Goal: Transaction & Acquisition: Purchase product/service

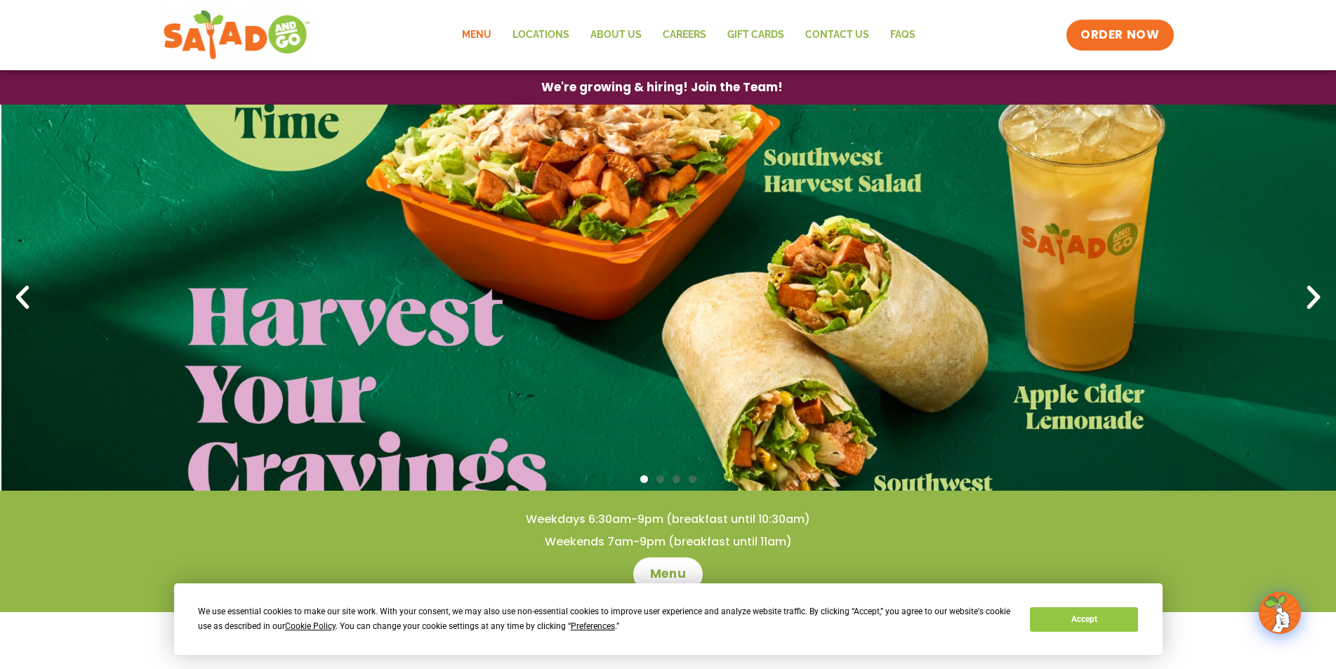
click at [481, 30] on link "Menu" at bounding box center [476, 35] width 51 height 32
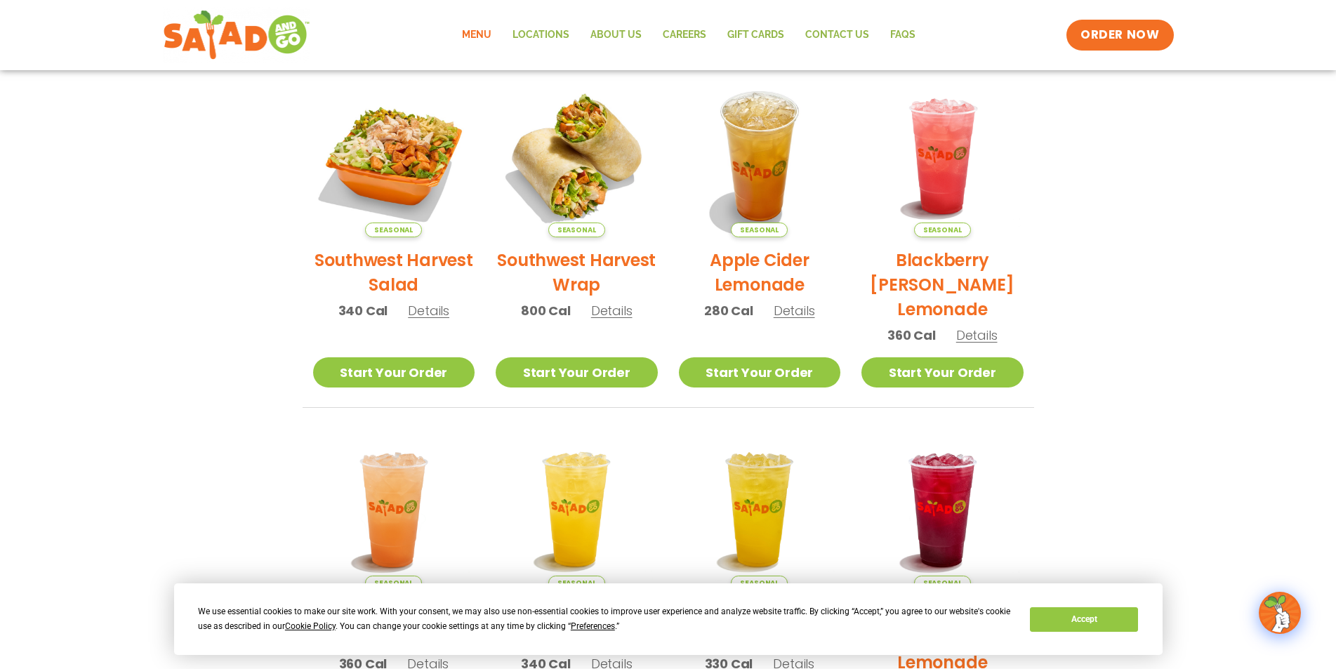
scroll to position [302, 0]
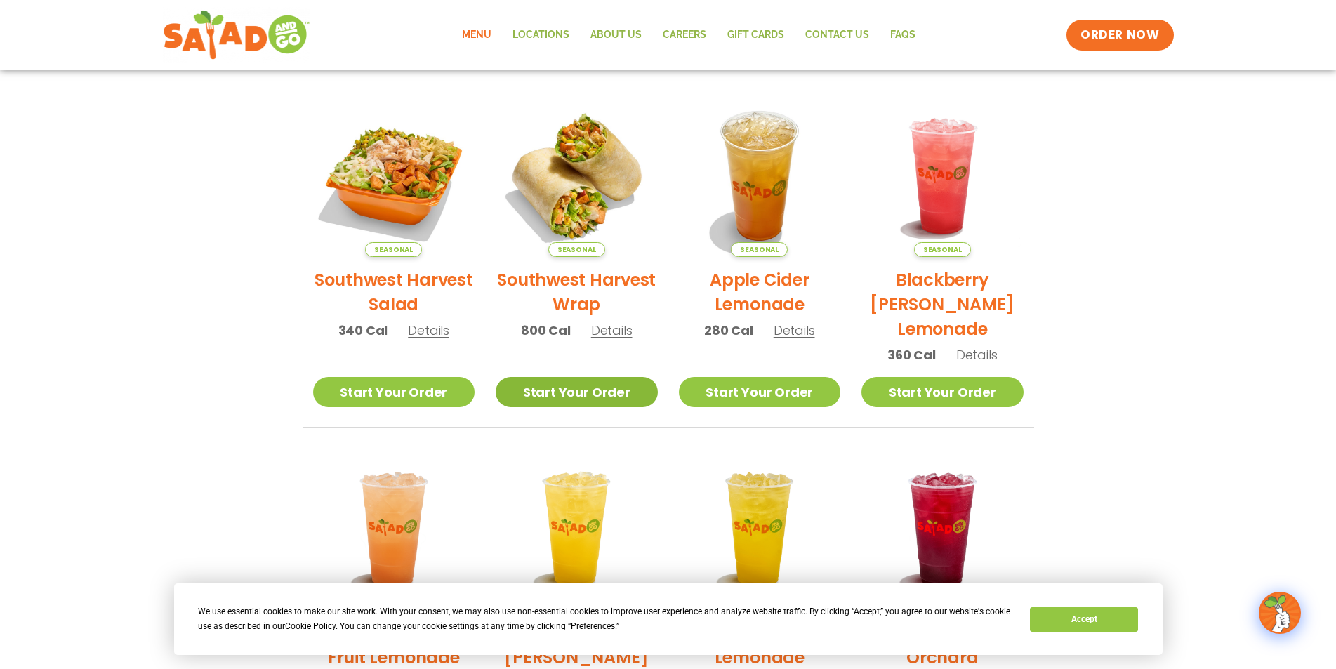
click at [592, 383] on link "Start Your Order" at bounding box center [577, 392] width 162 height 30
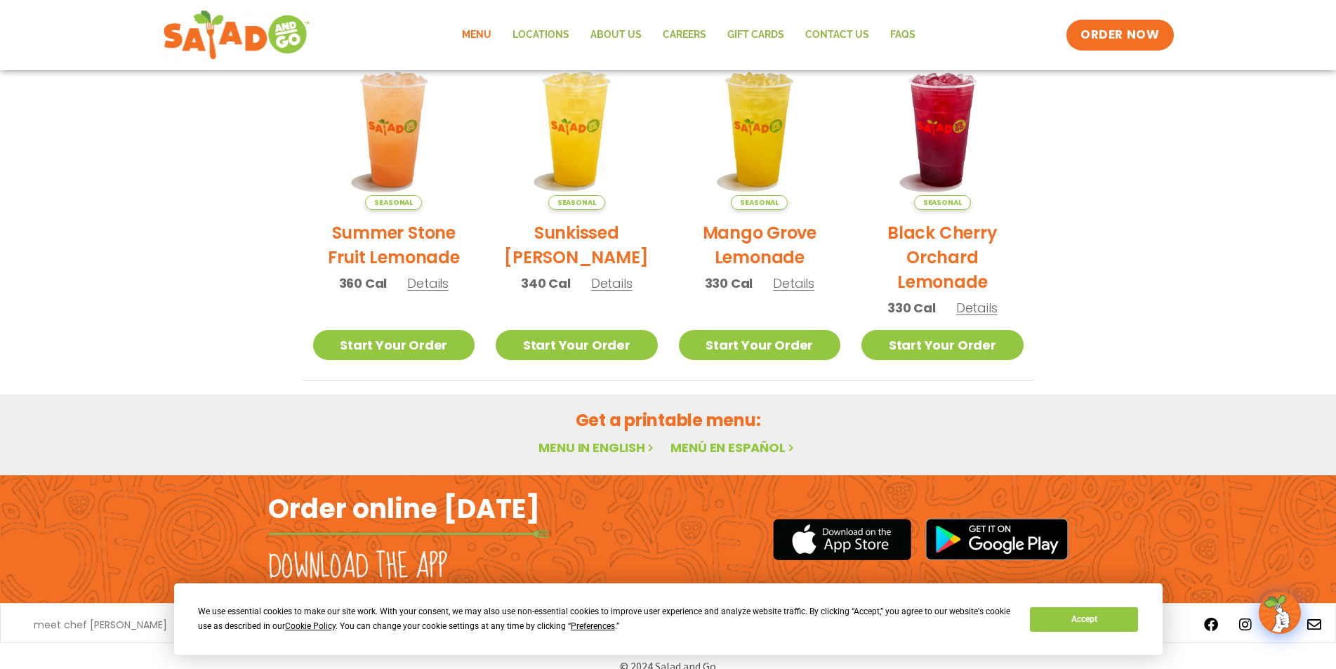
scroll to position [723, 0]
